Goal: Information Seeking & Learning: Learn about a topic

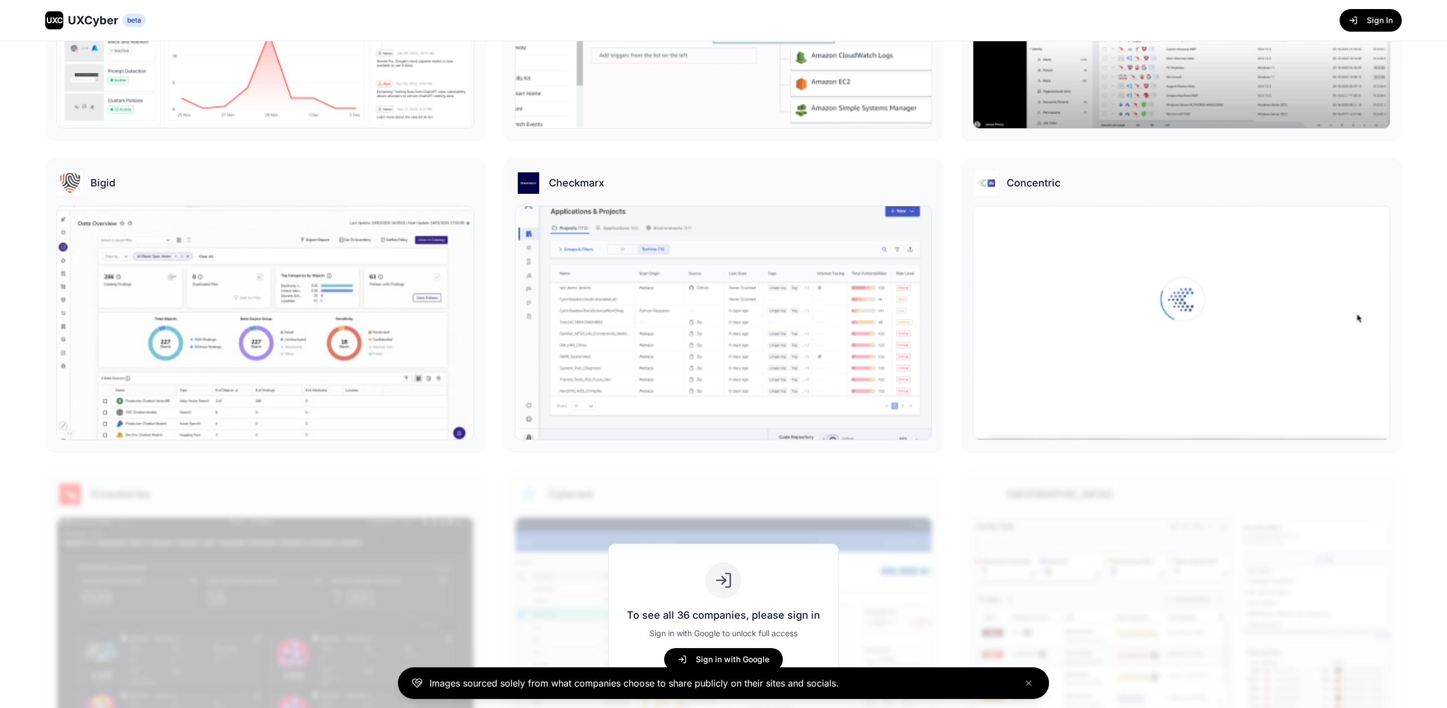
scroll to position [418, 0]
click at [676, 309] on img at bounding box center [723, 321] width 420 height 236
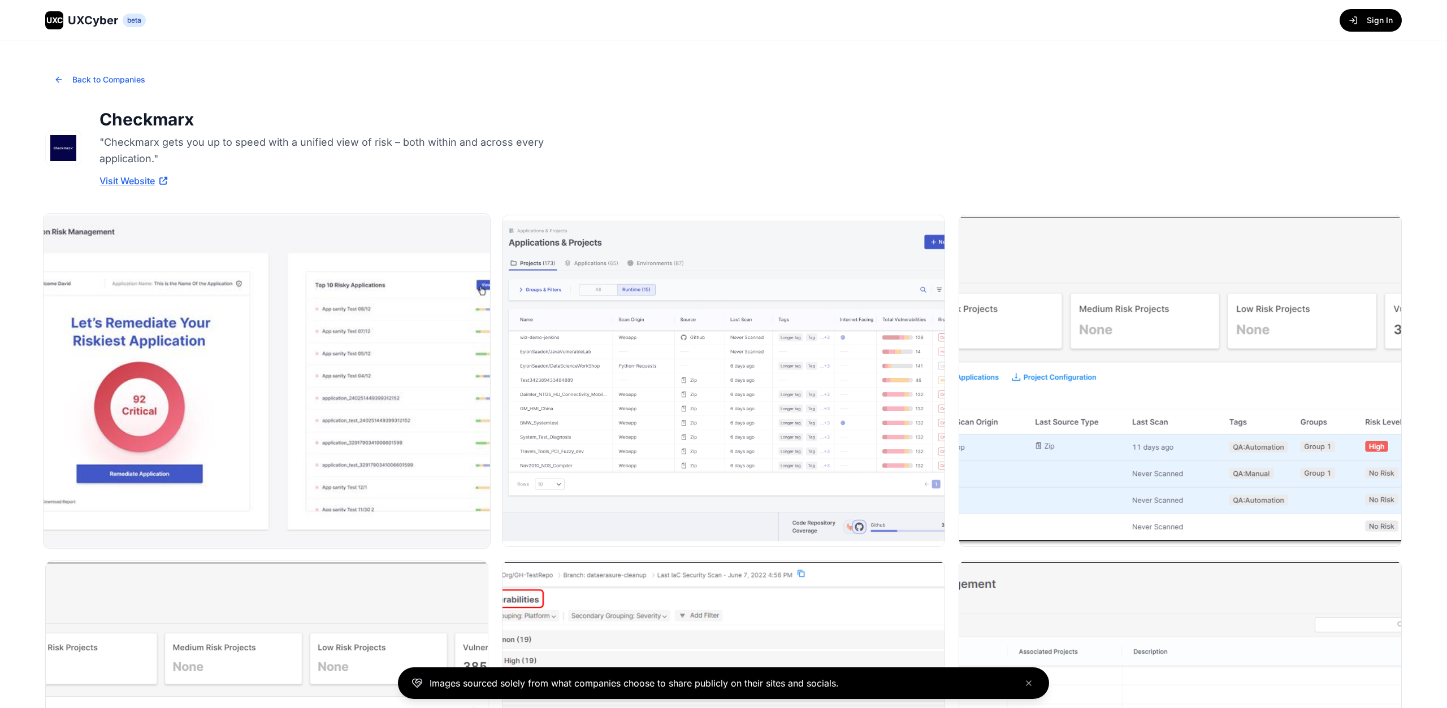
click at [348, 367] on img at bounding box center [267, 381] width 446 height 335
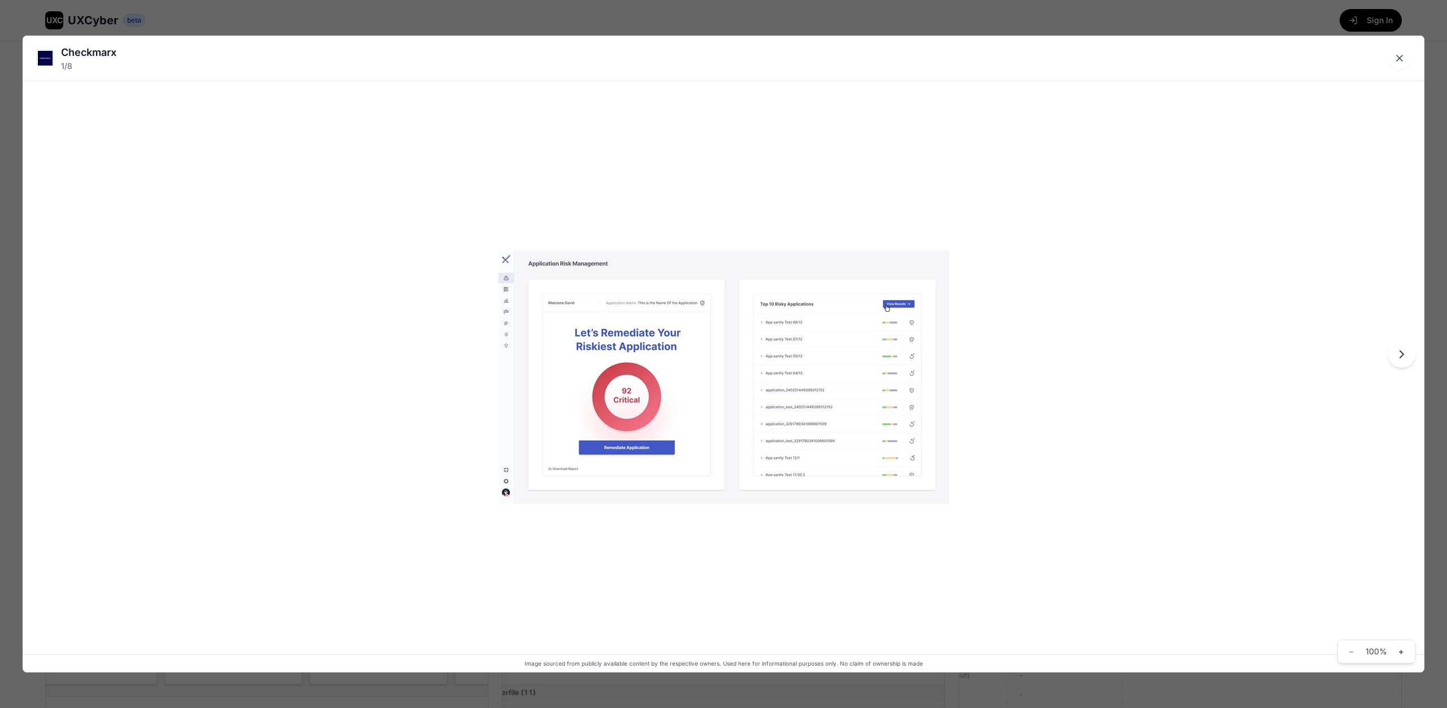
click at [1399, 351] on icon "Next image" at bounding box center [1402, 355] width 14 height 14
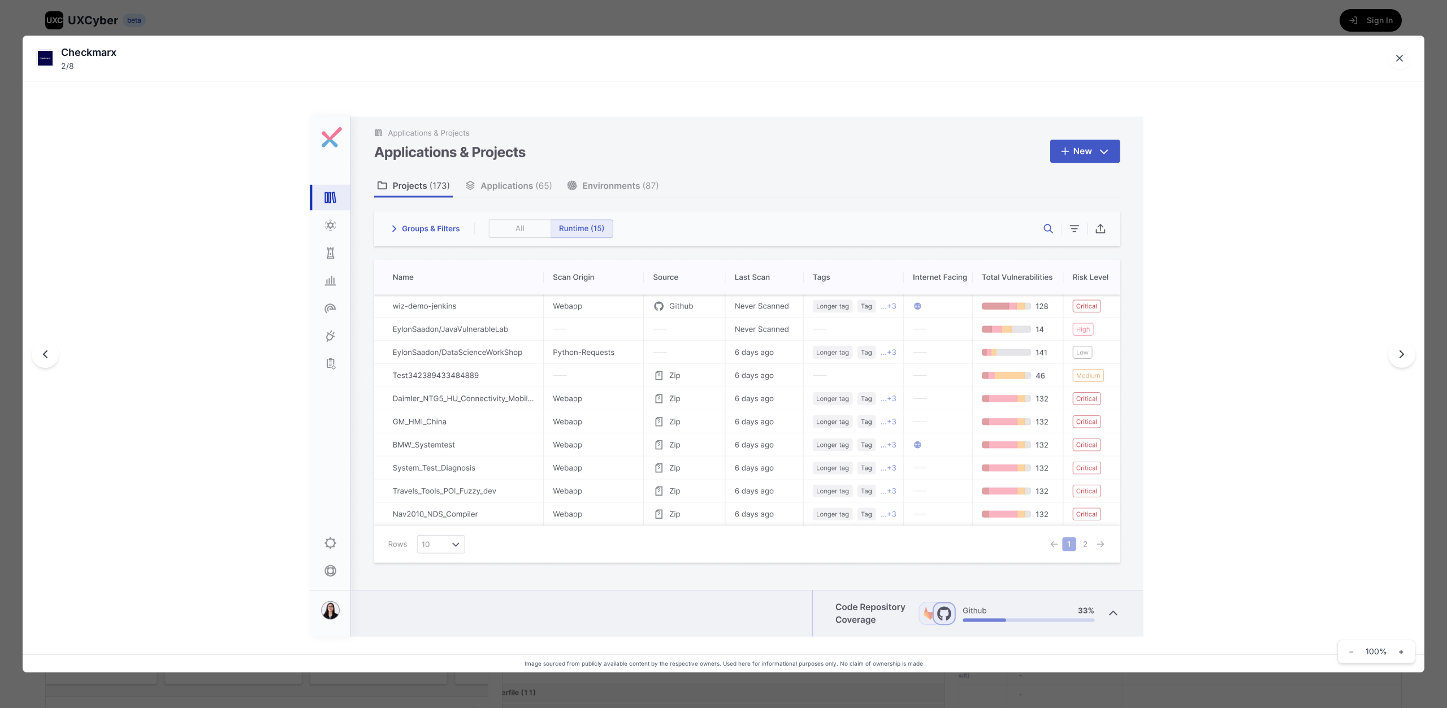
click at [1399, 351] on icon "Next image" at bounding box center [1402, 355] width 14 height 14
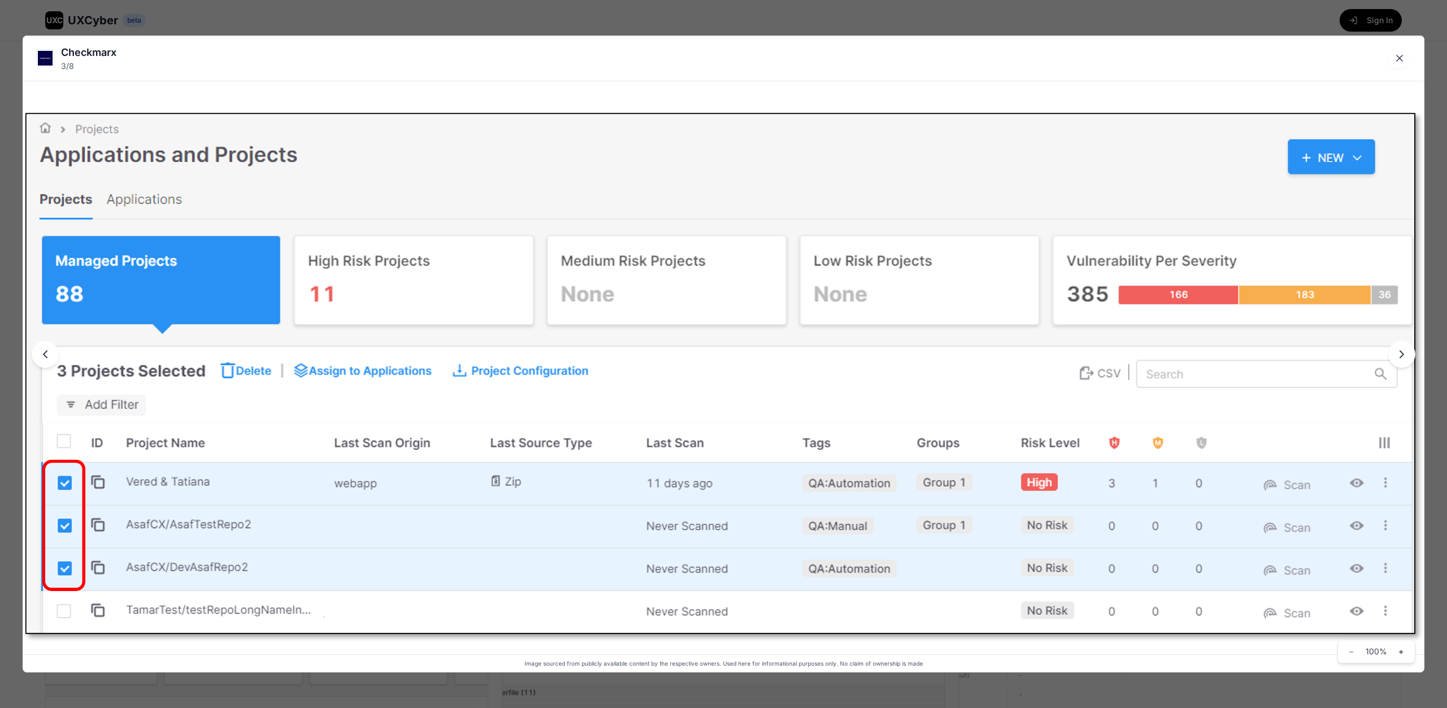
click at [1399, 351] on icon "Next image" at bounding box center [1402, 355] width 14 height 14
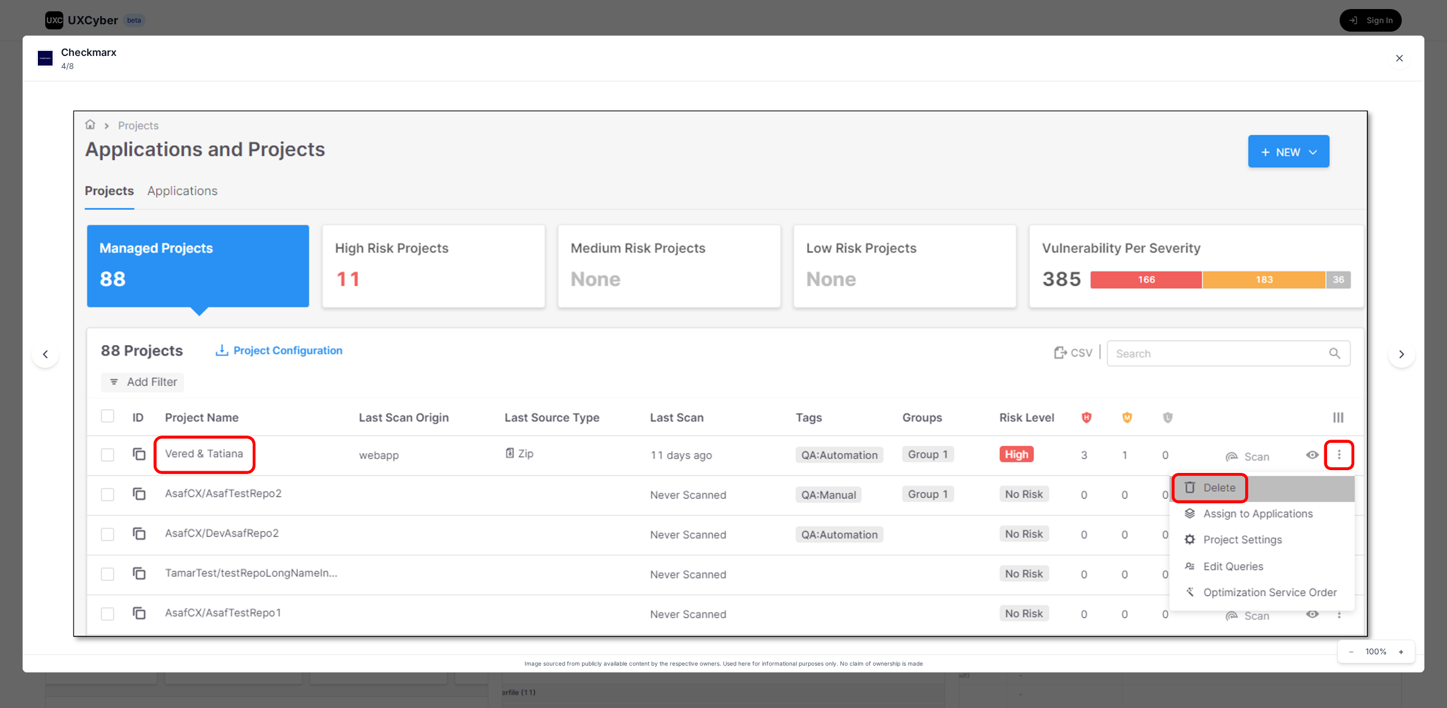
click at [1399, 351] on icon "Next image" at bounding box center [1402, 355] width 14 height 14
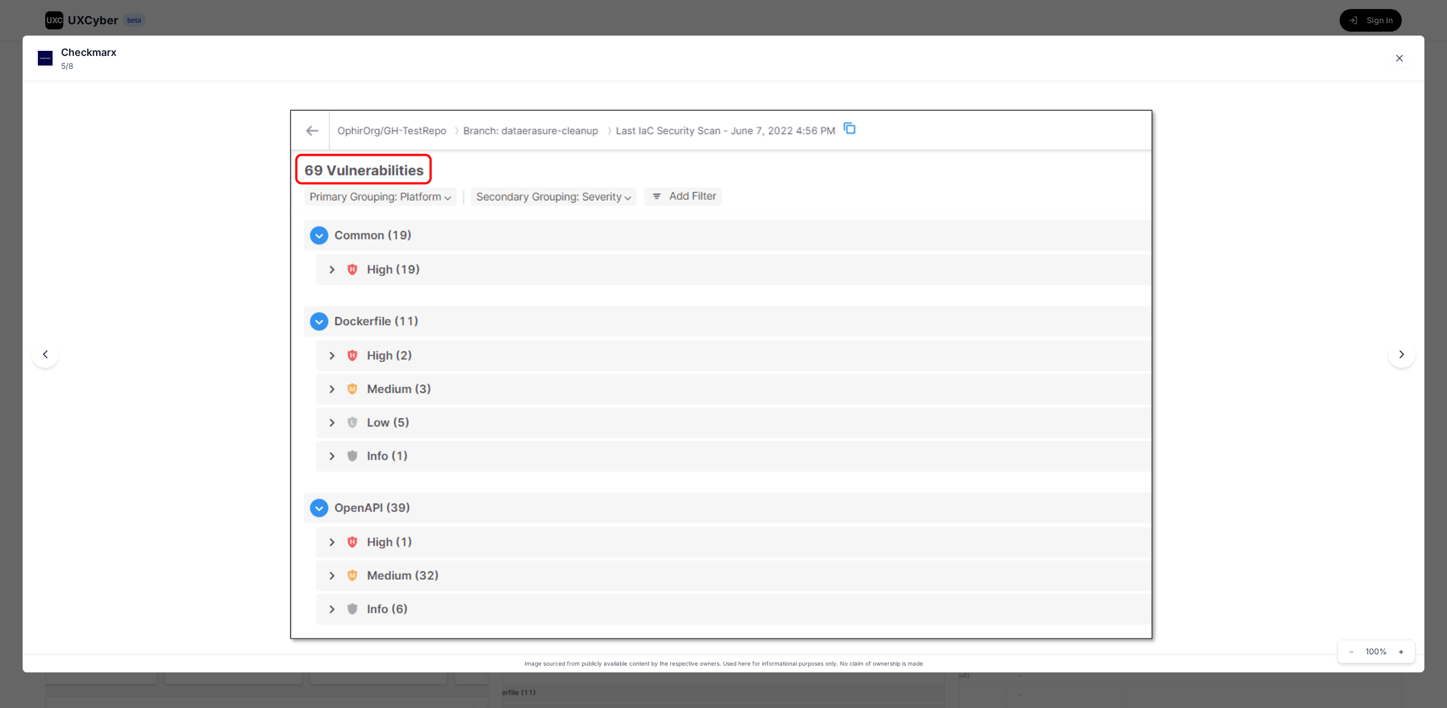
click at [1399, 351] on icon "Next image" at bounding box center [1402, 355] width 14 height 14
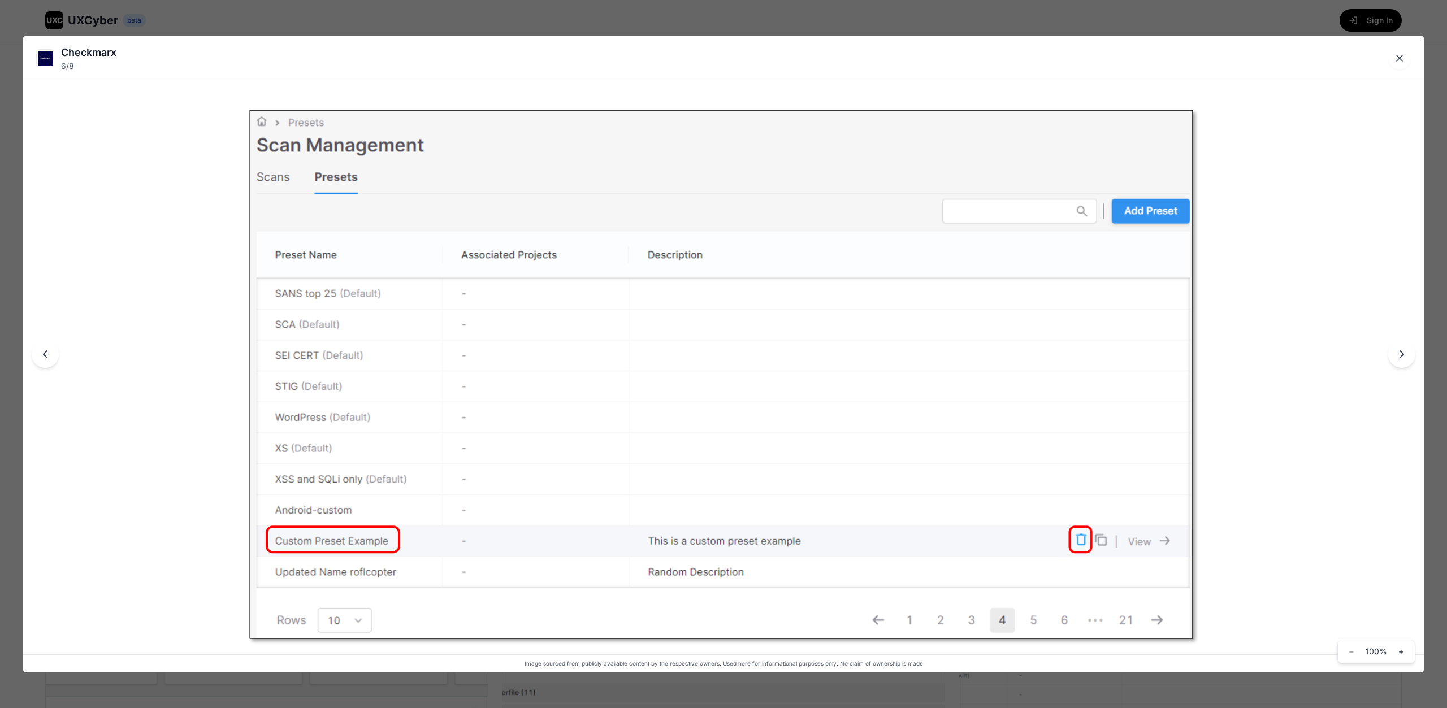
click at [1399, 351] on icon "Next image" at bounding box center [1402, 355] width 14 height 14
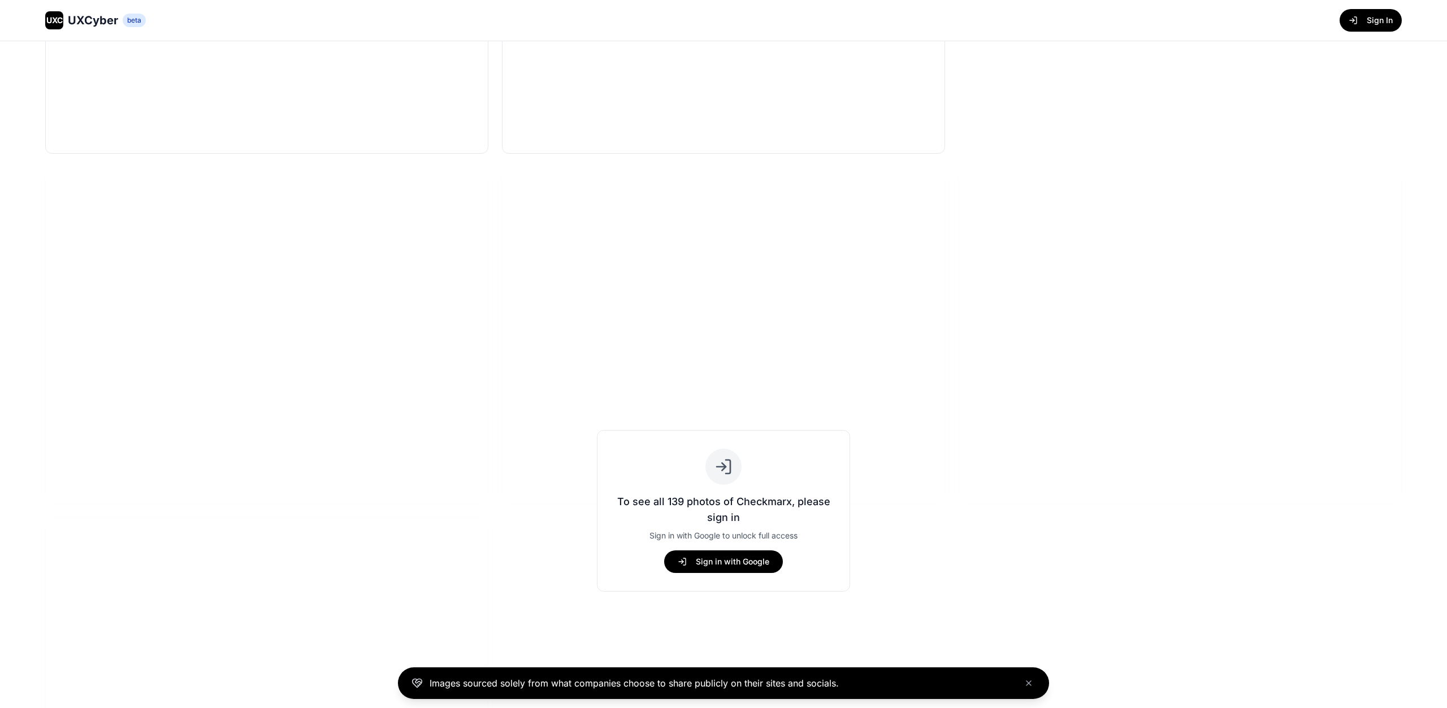
scroll to position [1292, 0]
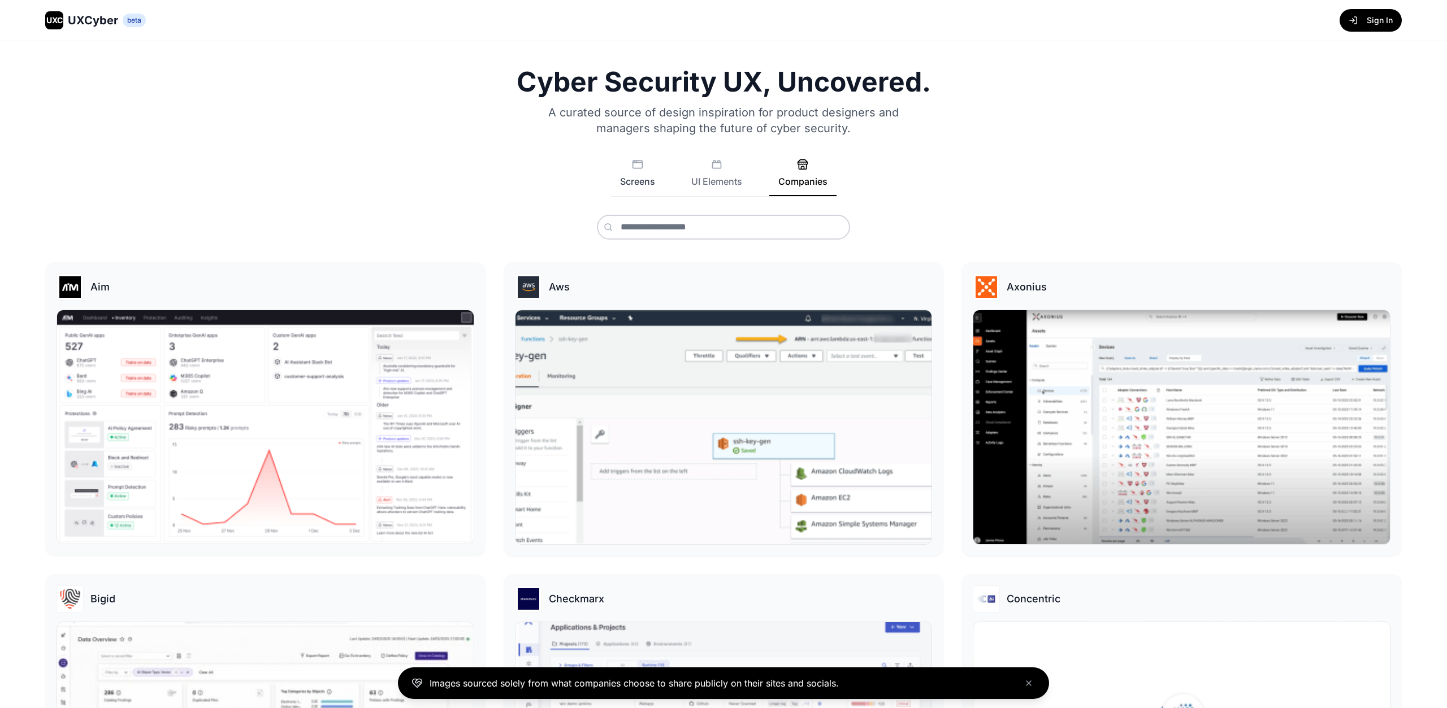
click at [636, 181] on button "Screens" at bounding box center [637, 177] width 53 height 37
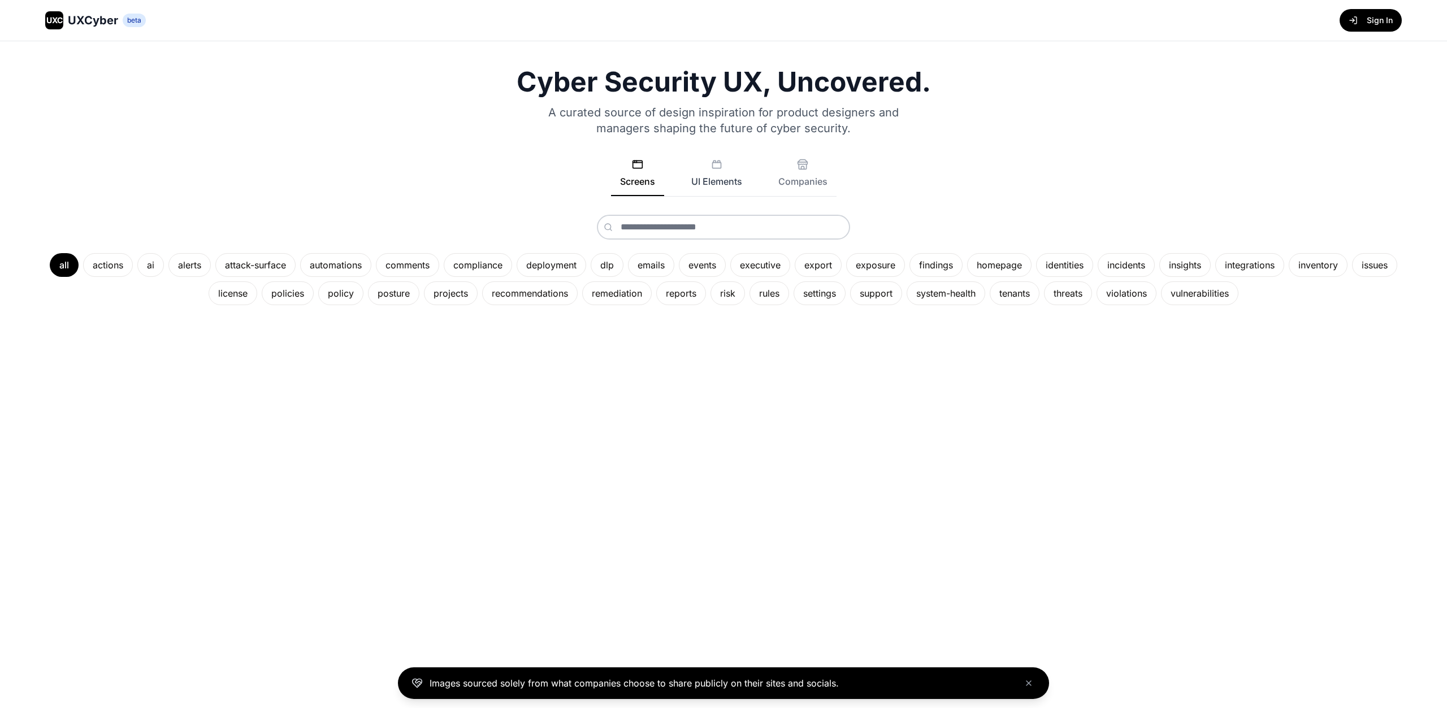
click at [723, 178] on button "UI Elements" at bounding box center [716, 177] width 69 height 37
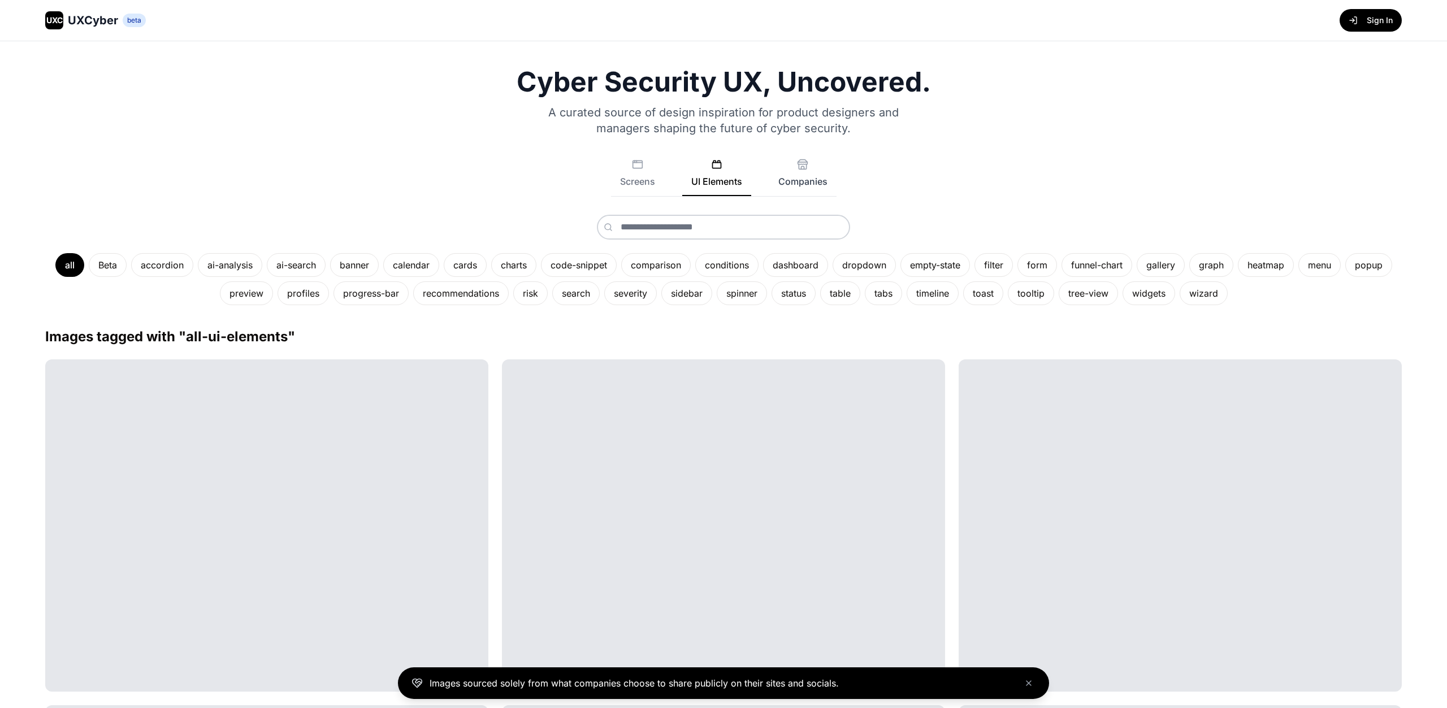
click at [798, 181] on button "Companies" at bounding box center [802, 177] width 67 height 37
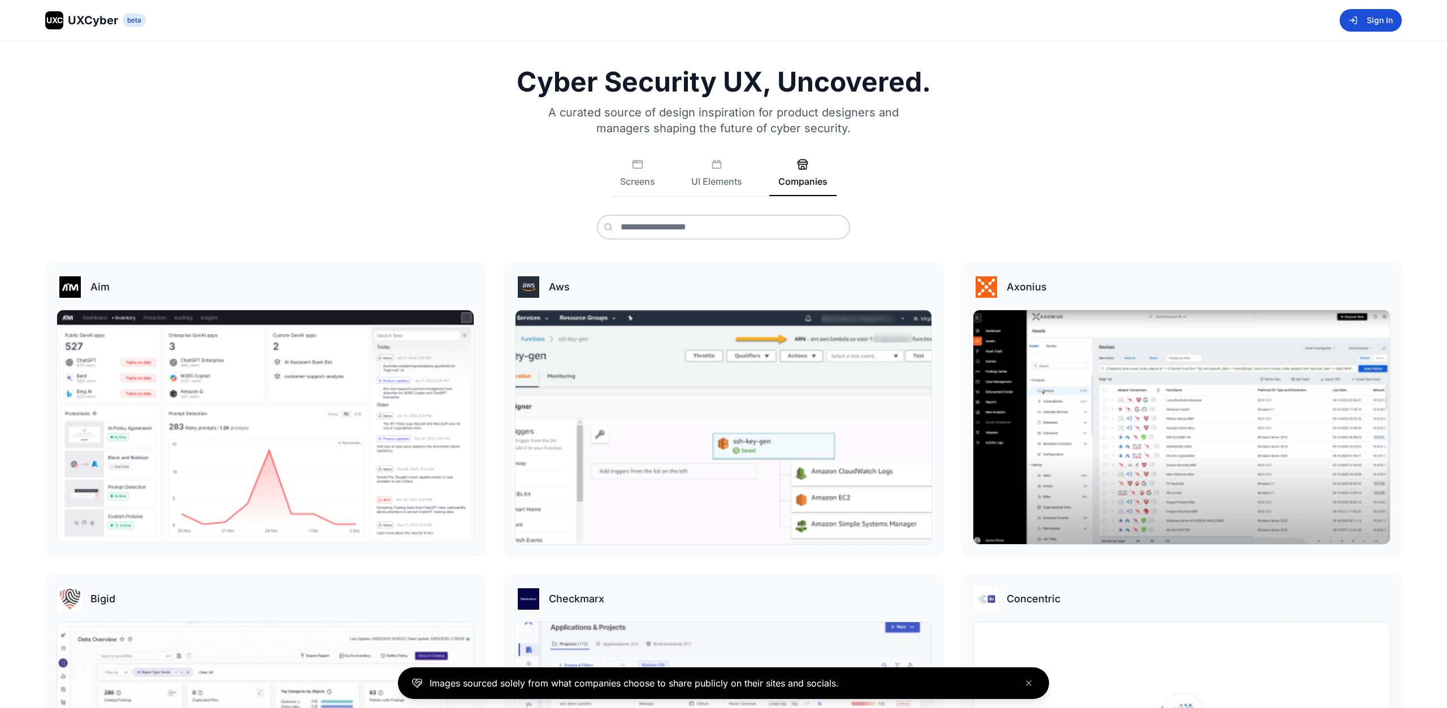
click at [1396, 23] on button "Sign In" at bounding box center [1370, 20] width 62 height 23
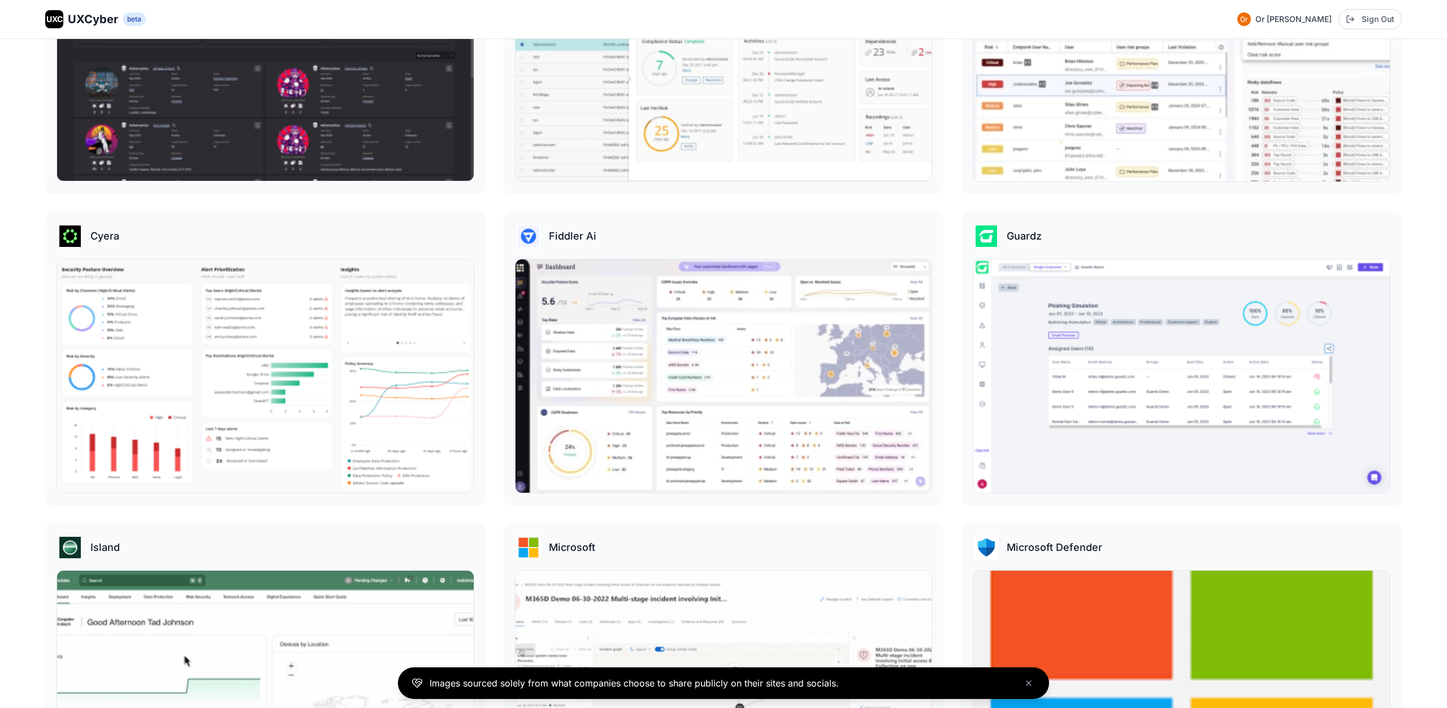
scroll to position [1018, 0]
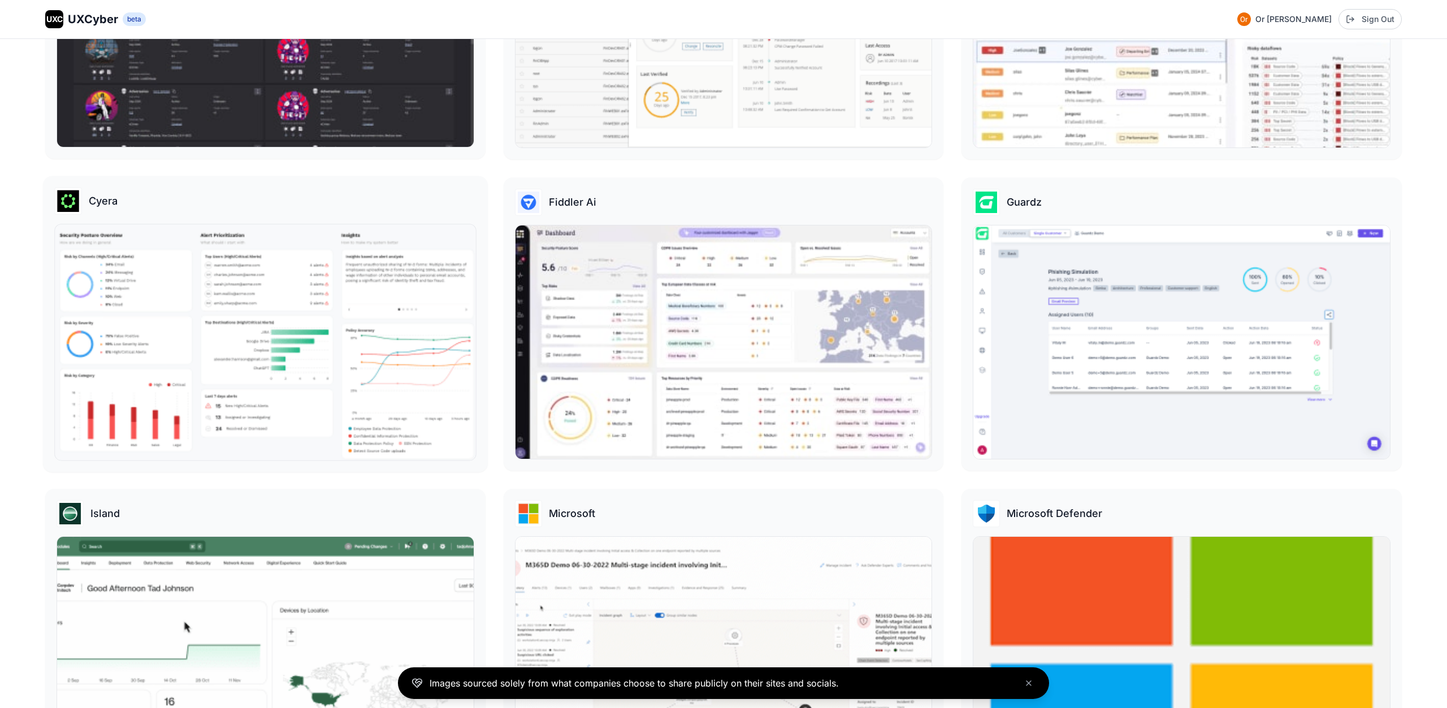
click at [91, 195] on h3 "Cyera" at bounding box center [103, 201] width 29 height 16
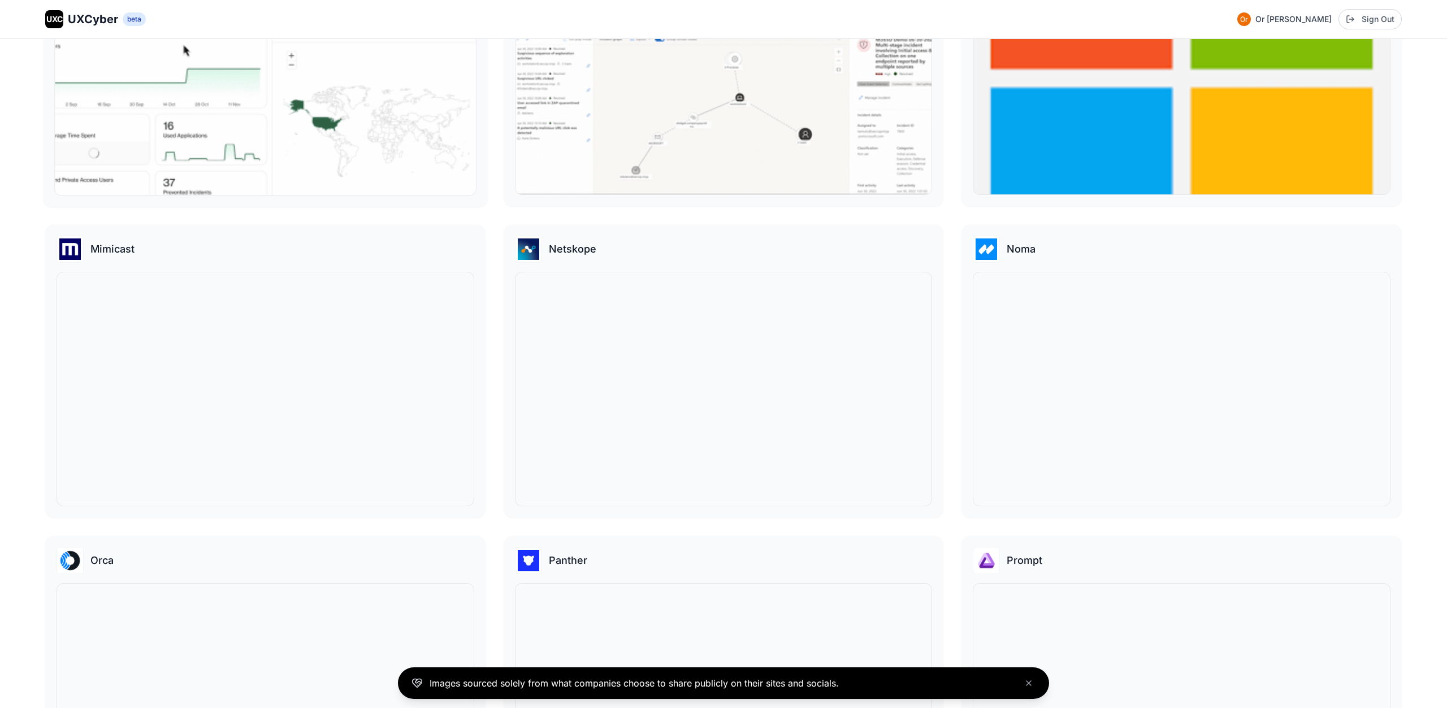
scroll to position [1604, 0]
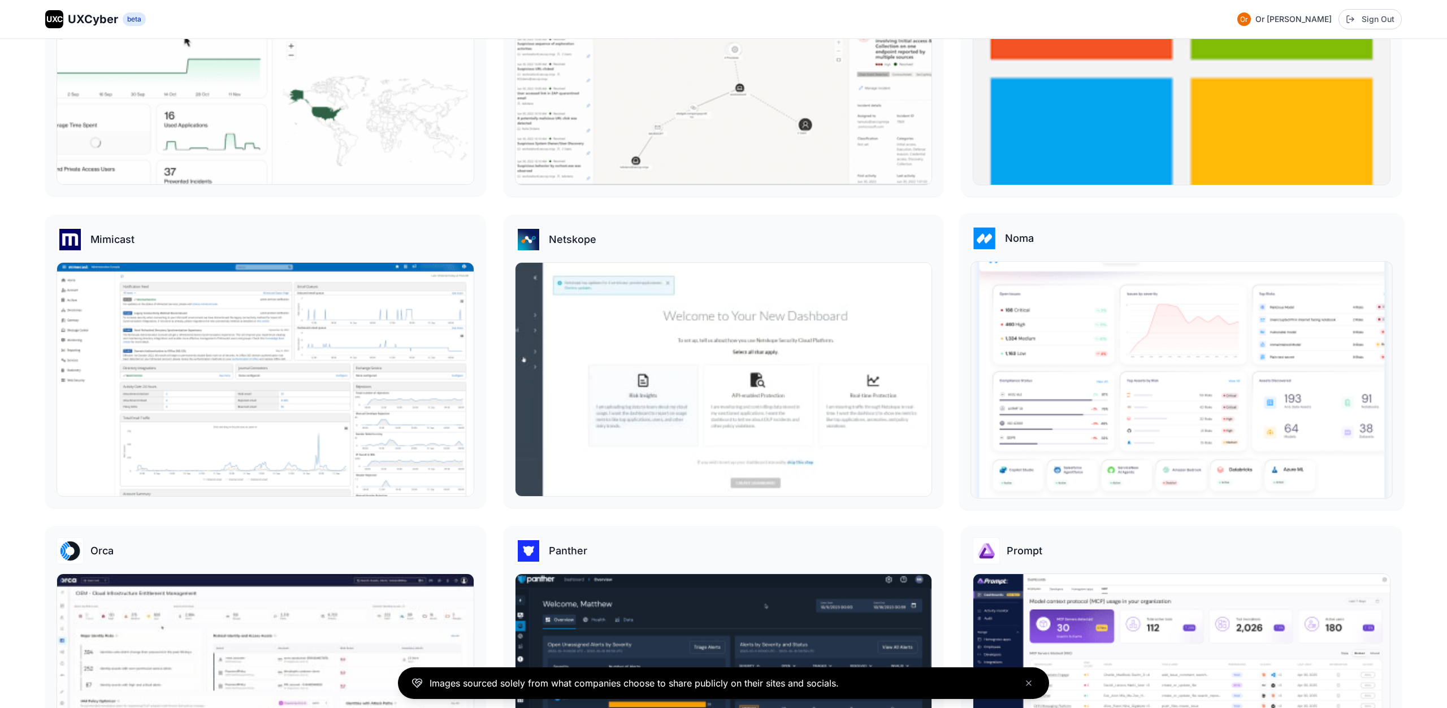
click at [1019, 247] on div "Noma" at bounding box center [1182, 237] width 422 height 27
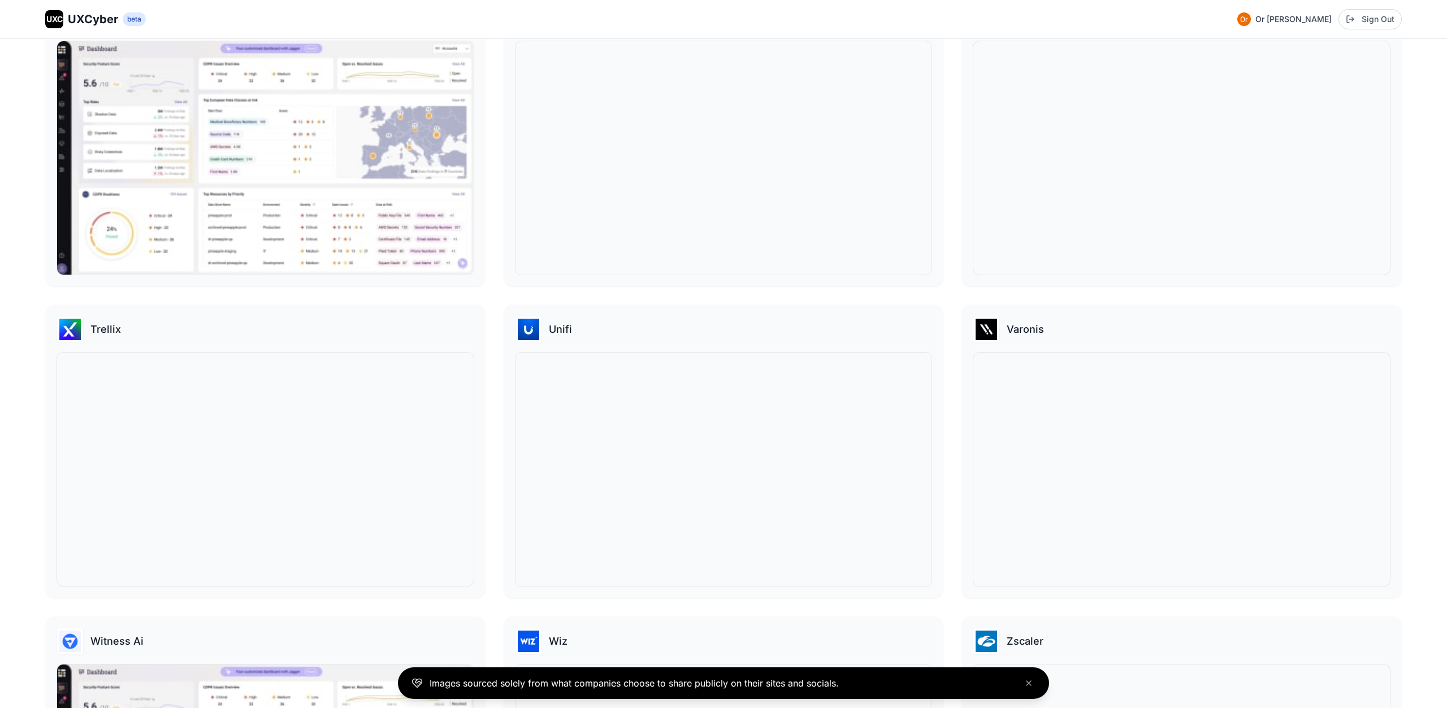
scroll to position [3074, 0]
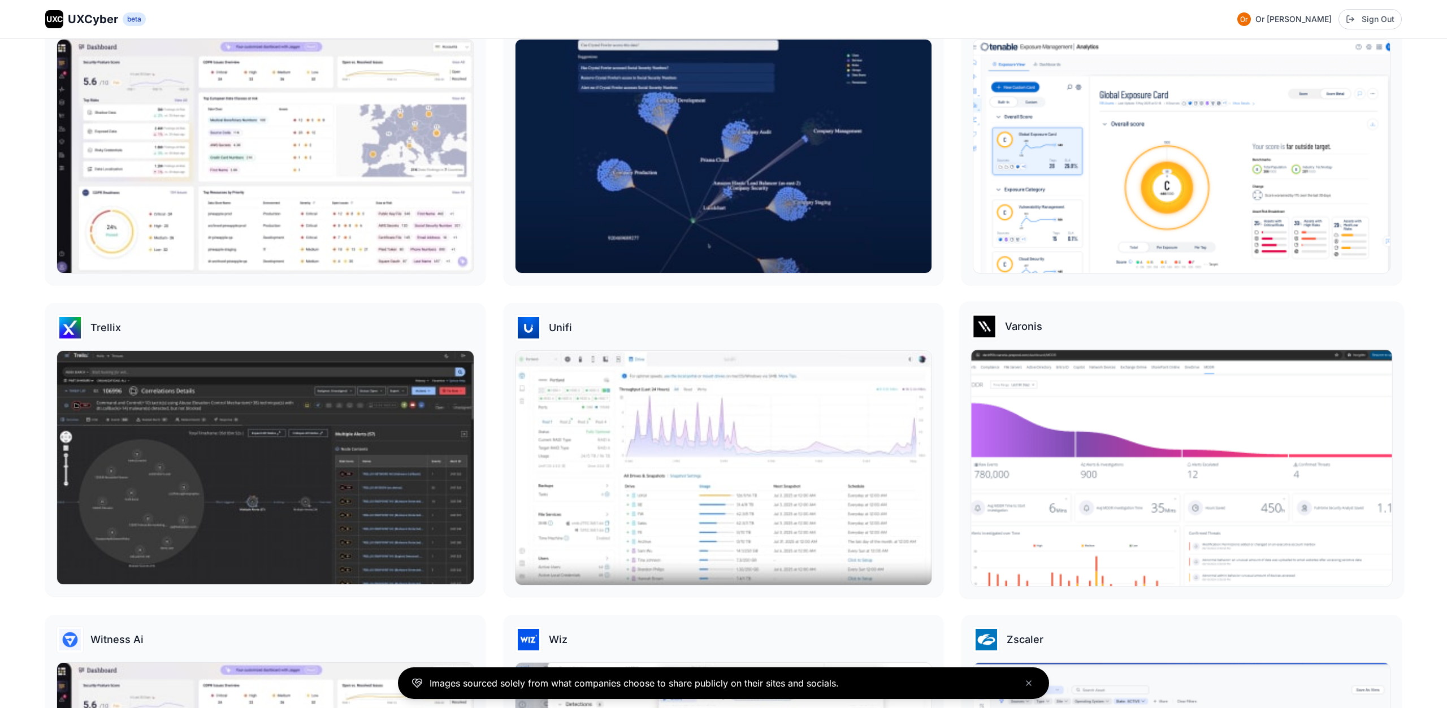
click at [1099, 445] on img at bounding box center [1181, 468] width 420 height 236
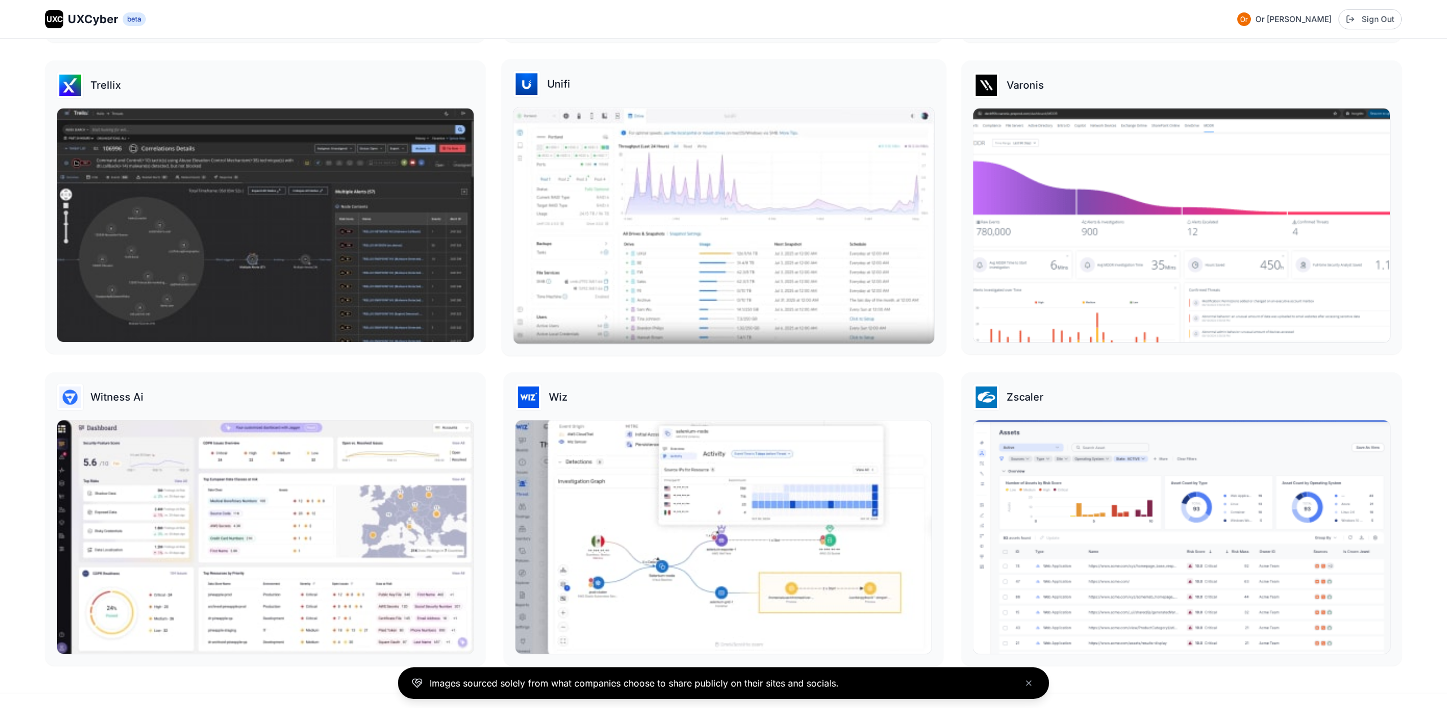
scroll to position [3321, 0]
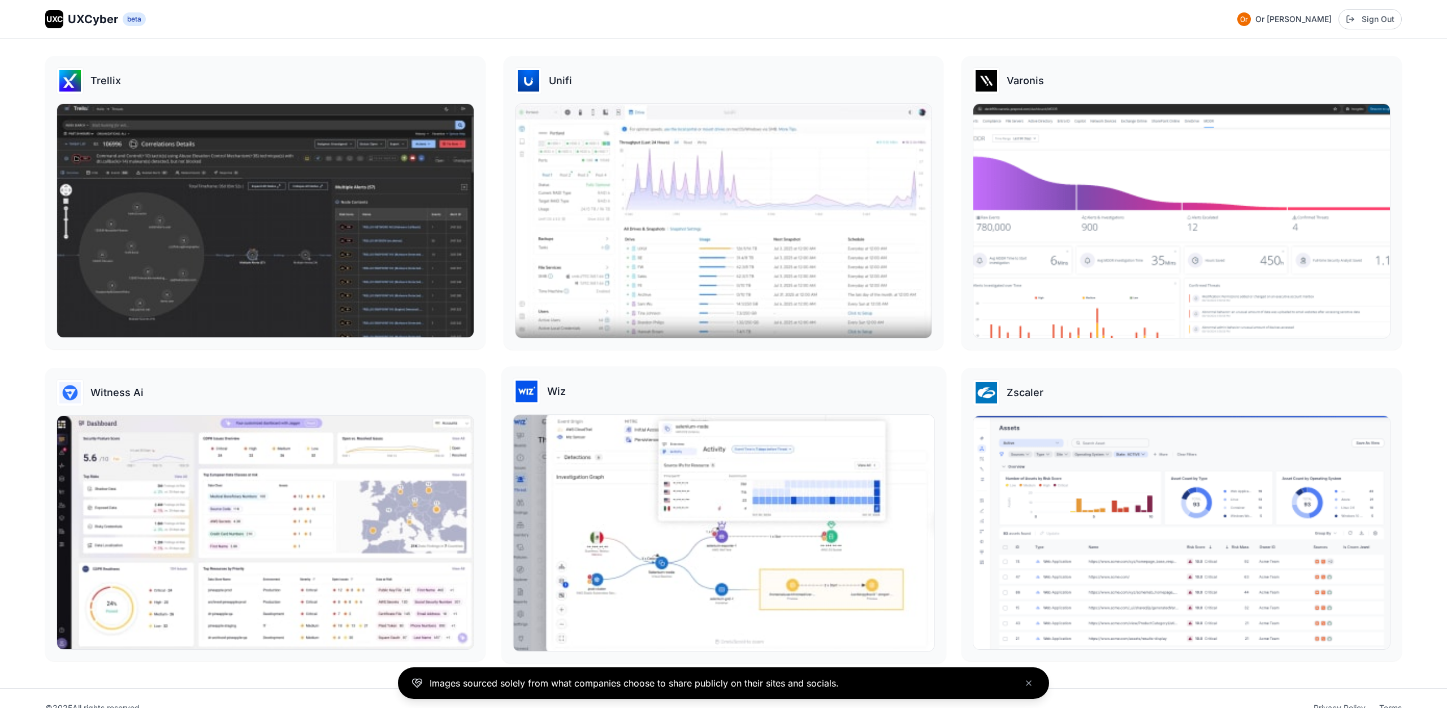
click at [590, 427] on img at bounding box center [723, 533] width 420 height 236
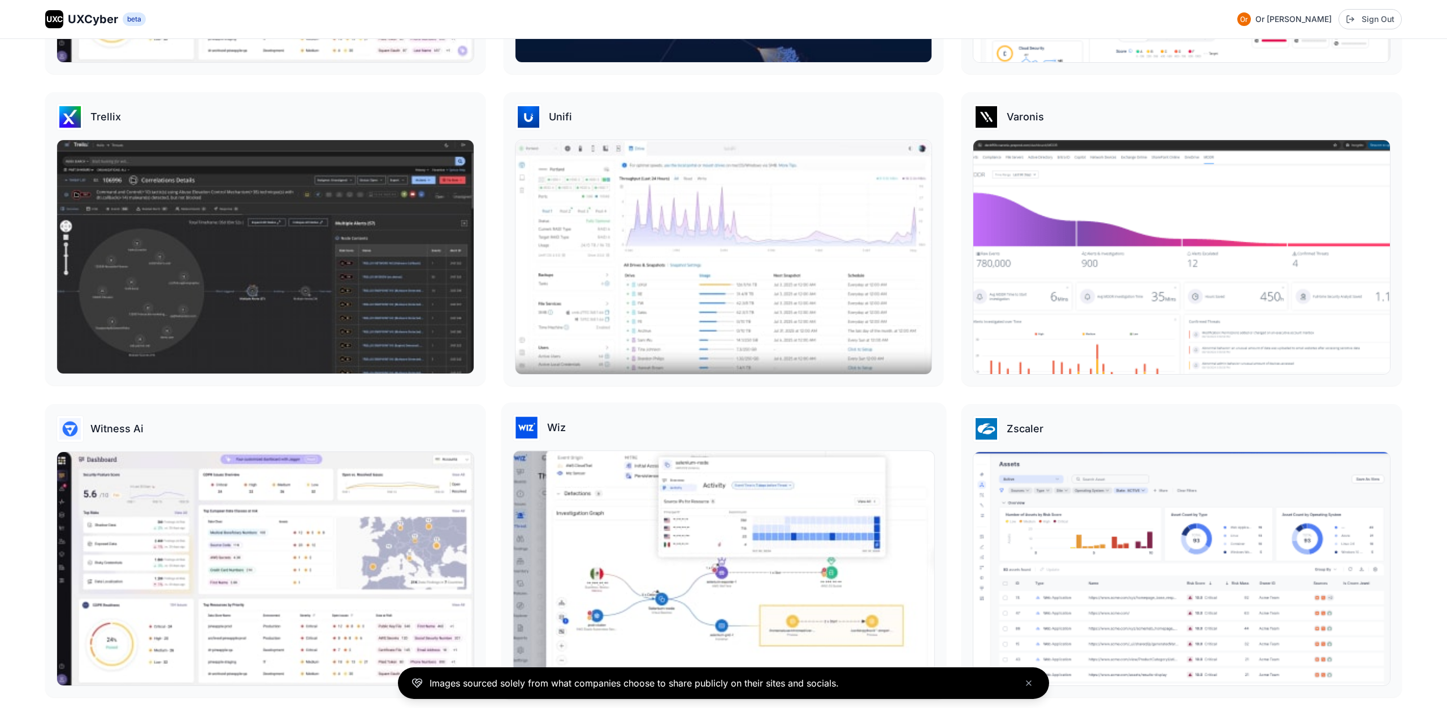
scroll to position [3340, 0]
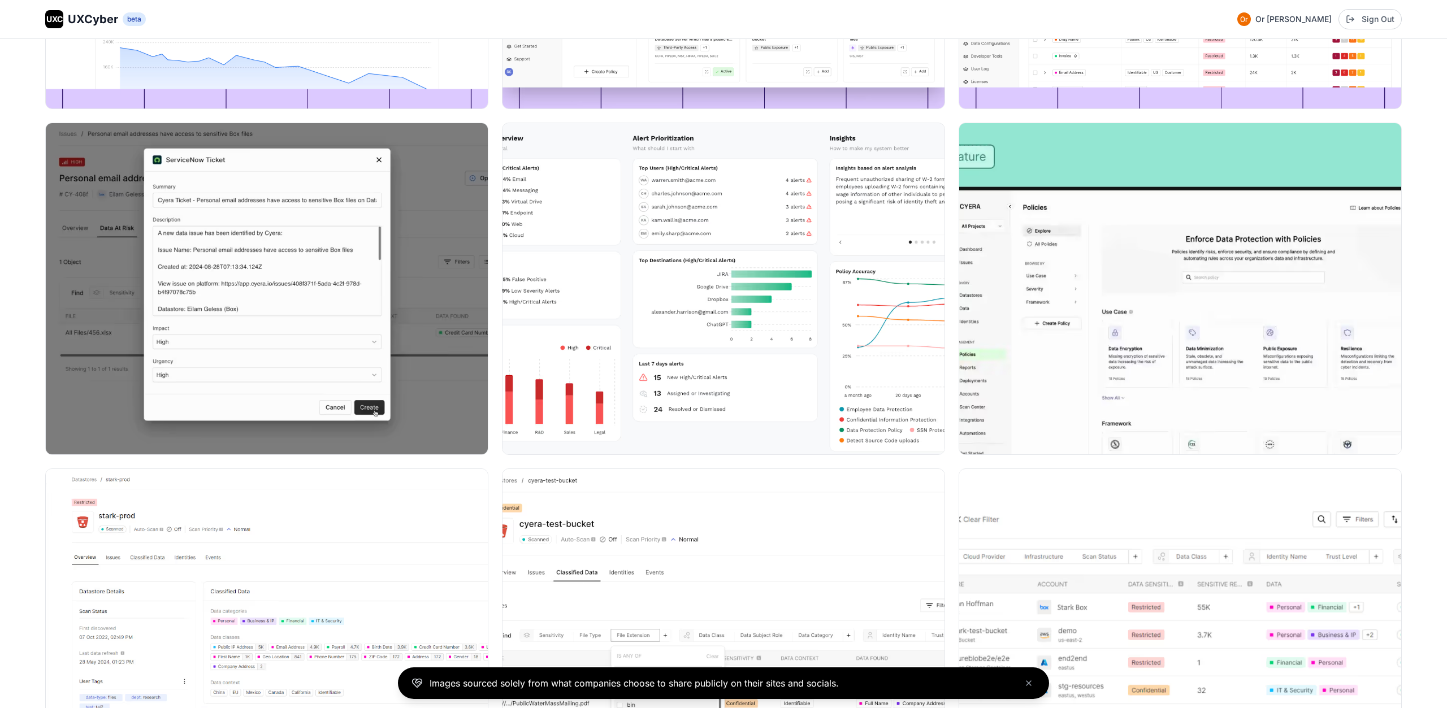
scroll to position [3201, 0]
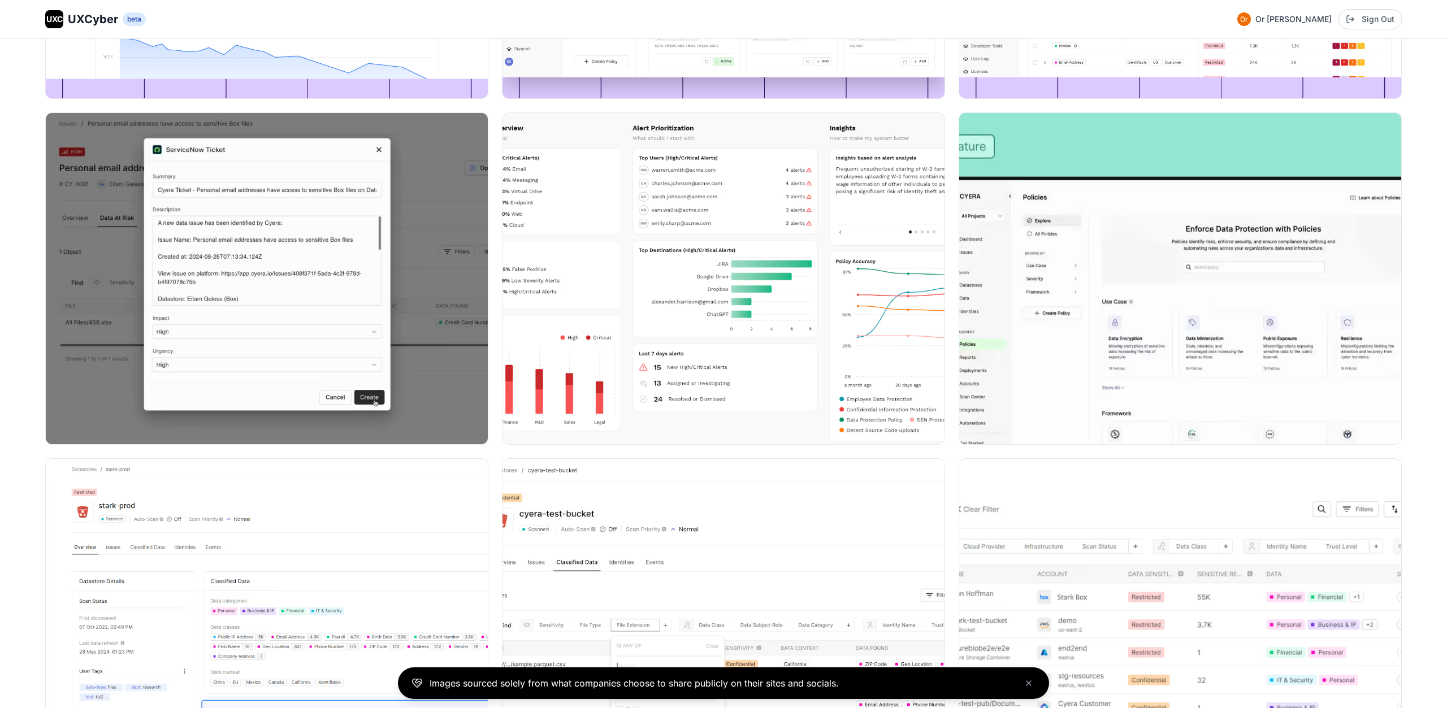
click at [595, 259] on img at bounding box center [723, 278] width 442 height 331
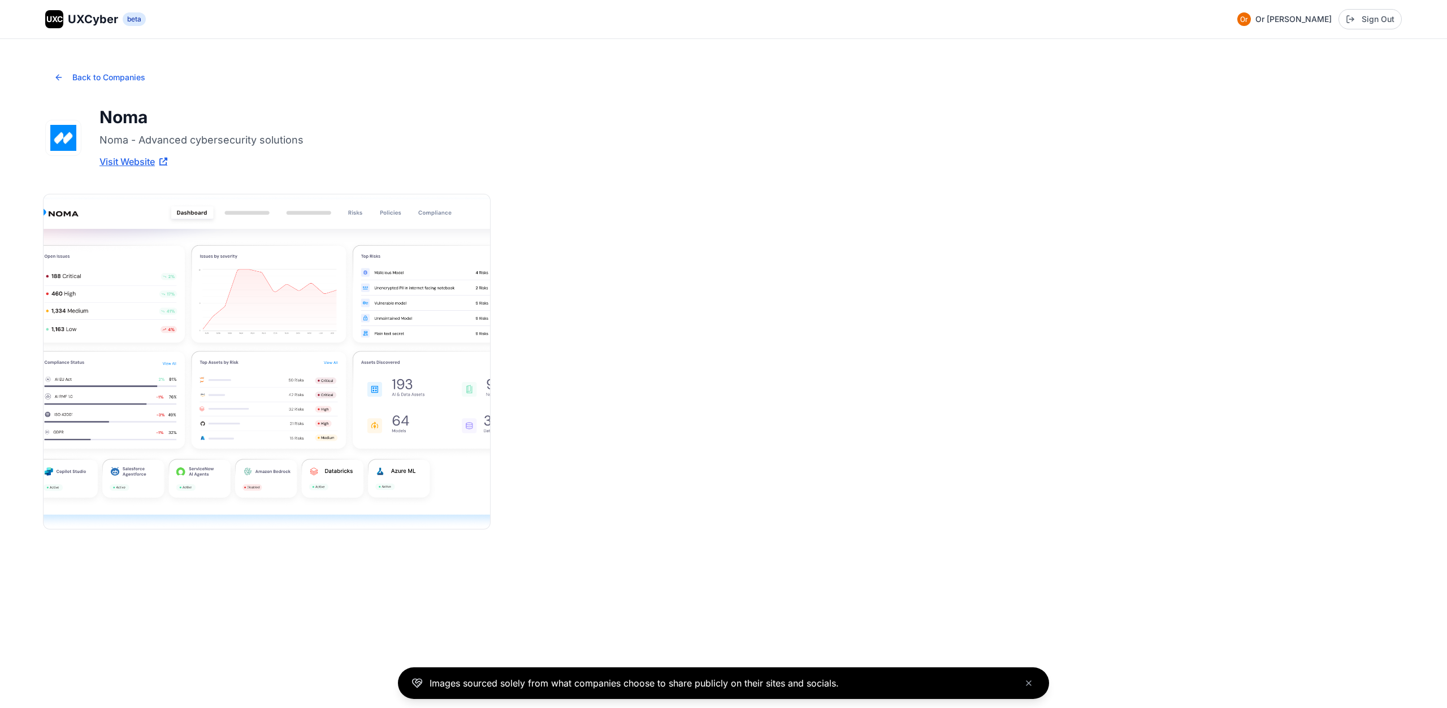
click at [284, 430] on img at bounding box center [267, 361] width 446 height 335
click at [314, 414] on img at bounding box center [267, 361] width 446 height 335
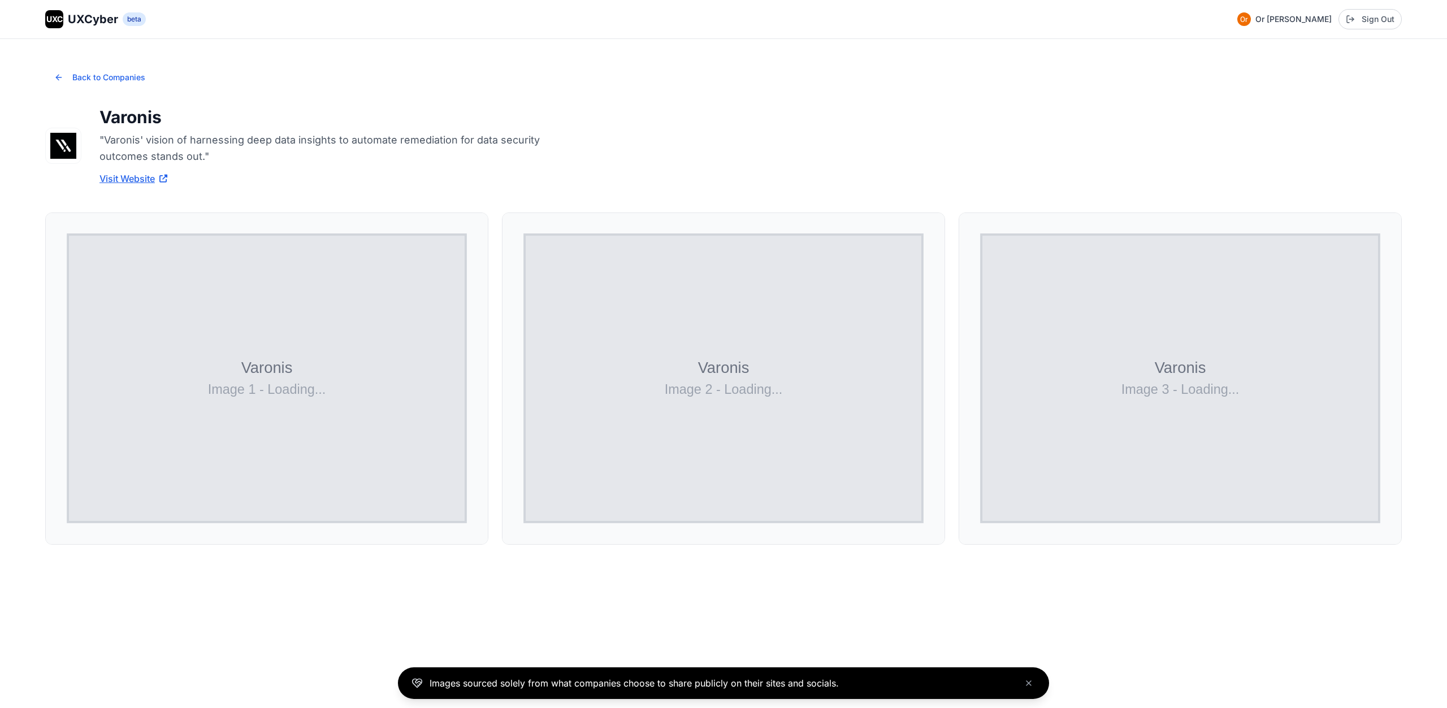
click at [494, 177] on div "Varonis "[PERSON_NAME]' vision of harnessing deep data insights to automate rem…" at bounding box center [325, 146] width 452 height 79
click at [643, 328] on img at bounding box center [723, 378] width 446 height 335
click at [400, 363] on img at bounding box center [267, 378] width 446 height 335
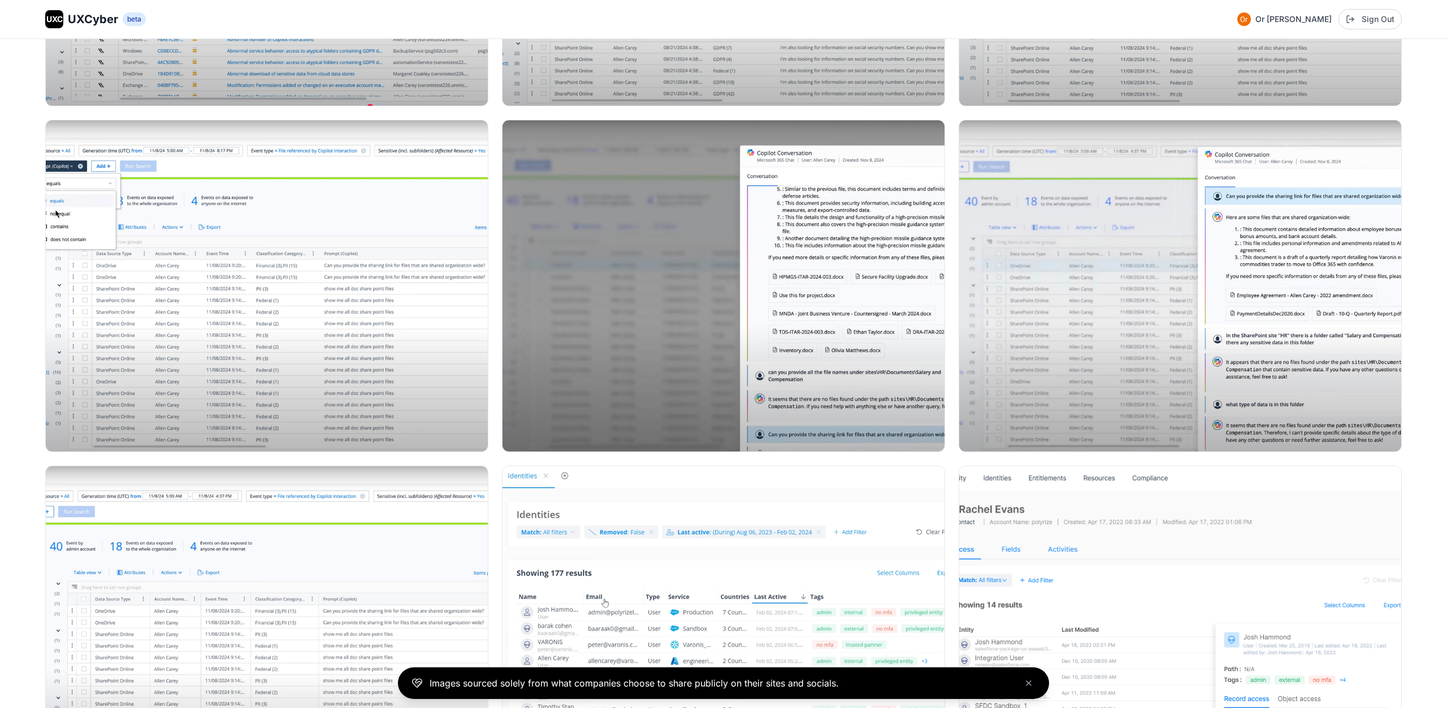
scroll to position [802, 0]
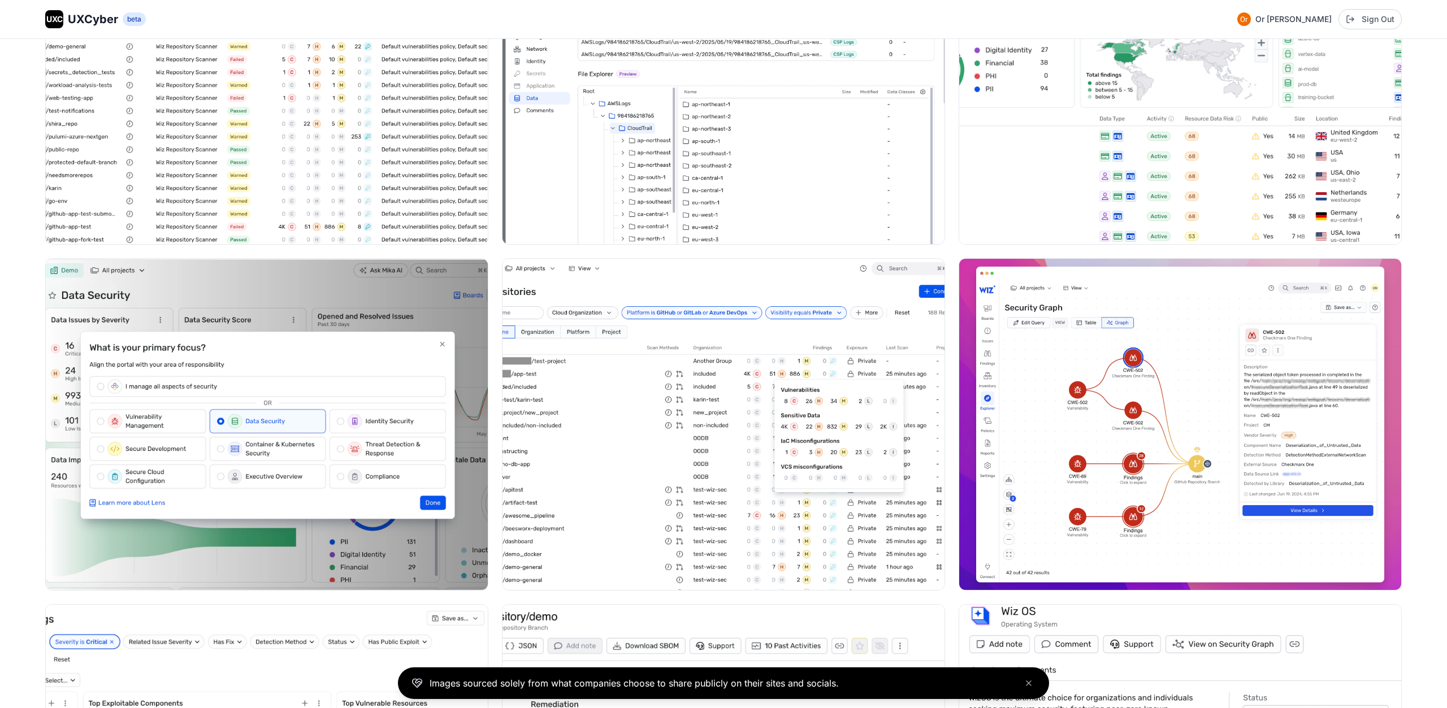
scroll to position [2705, 0]
click at [302, 375] on img at bounding box center [267, 424] width 446 height 335
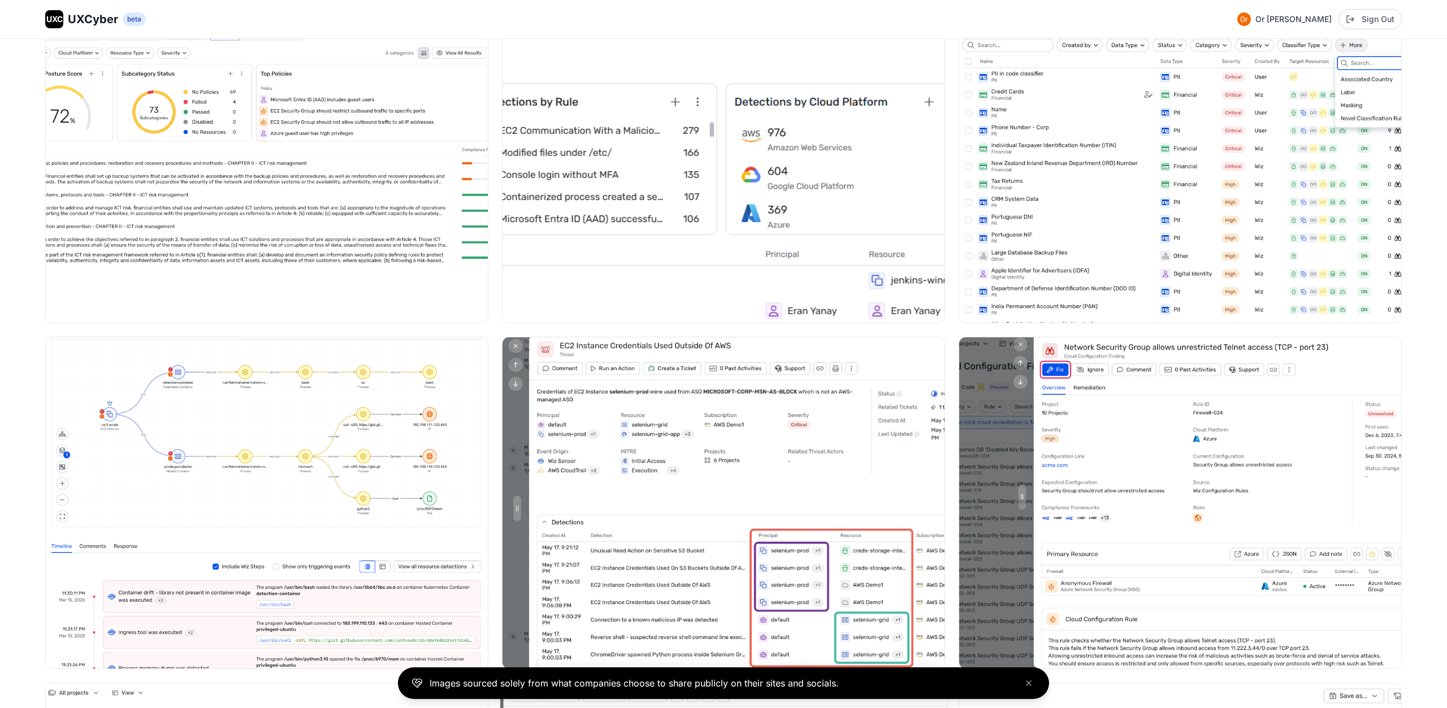
scroll to position [1548, 0]
